Goal: Information Seeking & Learning: Learn about a topic

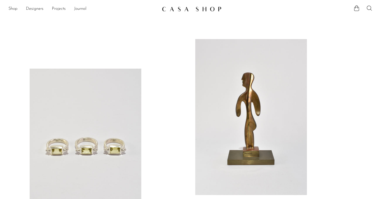
click at [249, 104] on link at bounding box center [251, 117] width 112 height 156
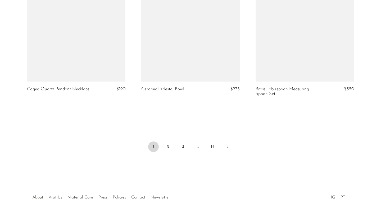
scroll to position [1892, 0]
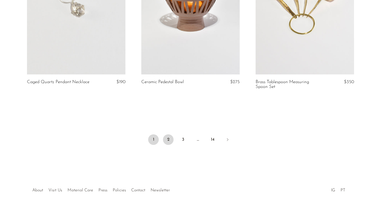
click at [170, 145] on link "2" at bounding box center [168, 140] width 11 height 11
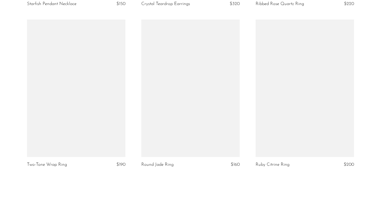
scroll to position [1919, 0]
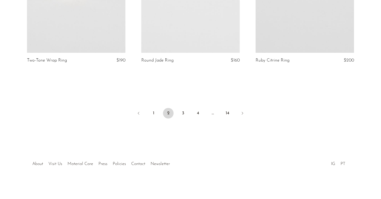
click at [175, 114] on ul "1 2 3 4 … 14" at bounding box center [190, 114] width 338 height 16
click at [186, 114] on link "3" at bounding box center [183, 113] width 11 height 11
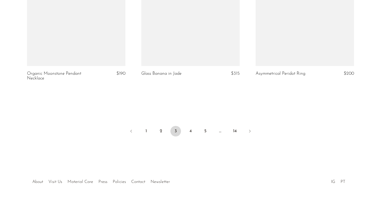
scroll to position [1907, 0]
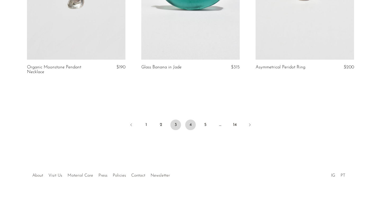
click at [189, 130] on link "4" at bounding box center [190, 125] width 11 height 11
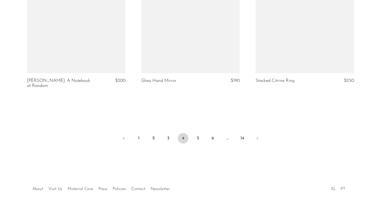
scroll to position [1919, 0]
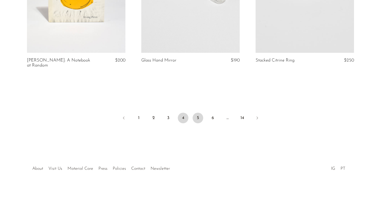
click at [199, 113] on link "5" at bounding box center [197, 118] width 11 height 11
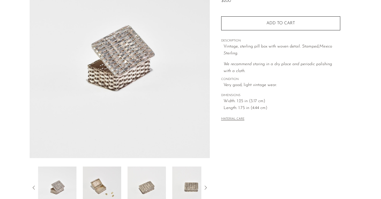
scroll to position [145, 0]
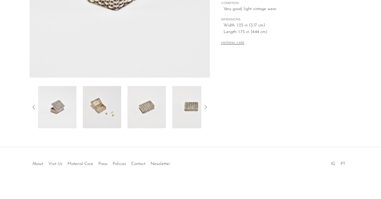
click at [97, 104] on img at bounding box center [102, 107] width 38 height 42
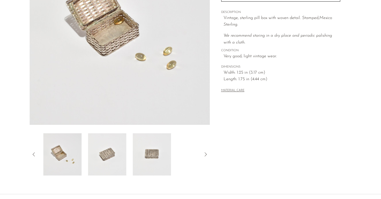
scroll to position [97, 0]
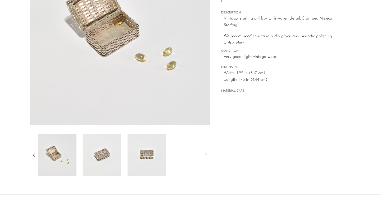
click at [92, 149] on img at bounding box center [102, 155] width 38 height 42
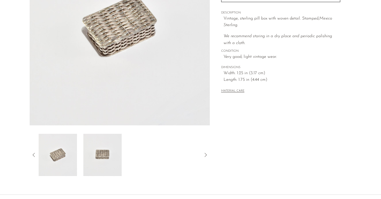
click at [105, 151] on img at bounding box center [102, 155] width 38 height 42
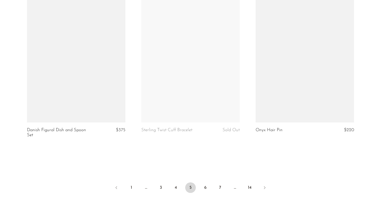
scroll to position [1856, 0]
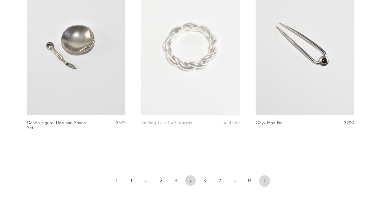
click at [264, 181] on icon "Next" at bounding box center [264, 181] width 4 height 4
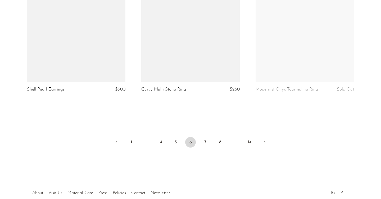
scroll to position [1886, 0]
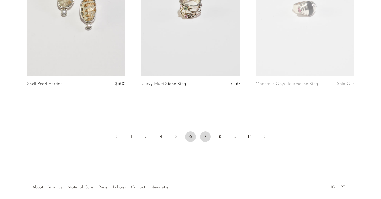
click at [207, 136] on link "7" at bounding box center [205, 137] width 11 height 11
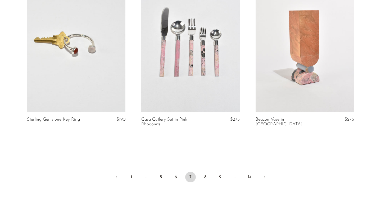
scroll to position [1865, 0]
click at [206, 177] on link "8" at bounding box center [205, 177] width 11 height 11
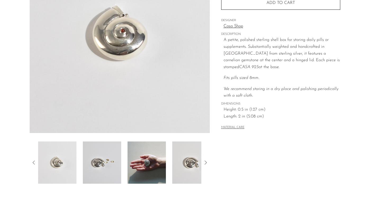
scroll to position [145, 0]
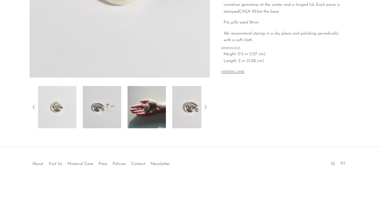
click at [153, 105] on img at bounding box center [146, 107] width 38 height 42
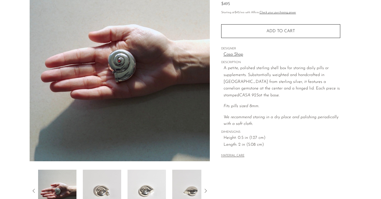
scroll to position [61, 0]
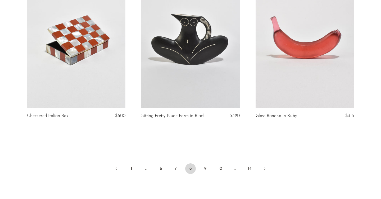
scroll to position [1854, 0]
click at [208, 170] on link "9" at bounding box center [205, 168] width 11 height 11
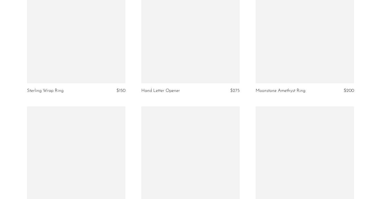
scroll to position [1846, 0]
